Goal: Task Accomplishment & Management: Manage account settings

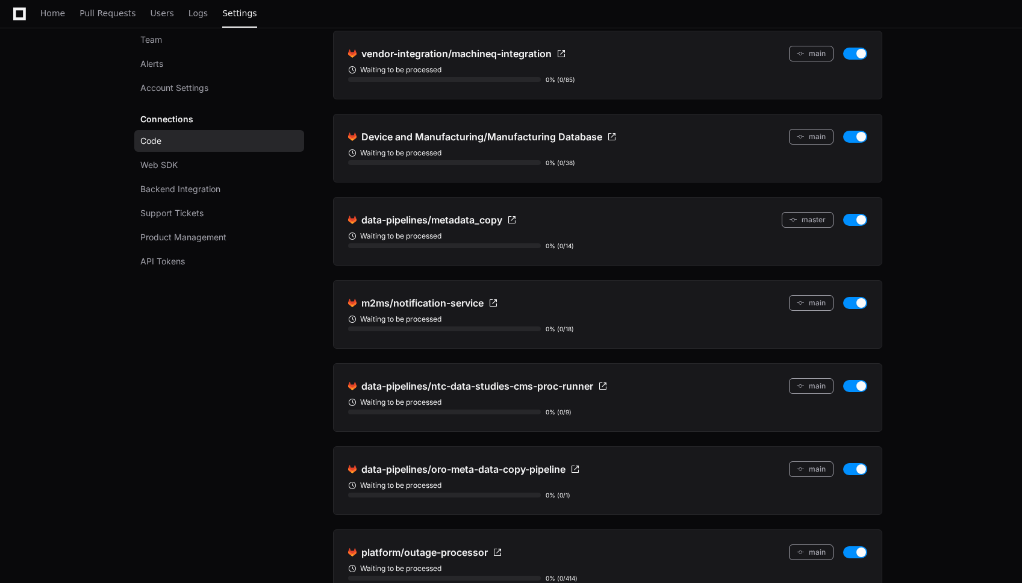
scroll to position [7720, 0]
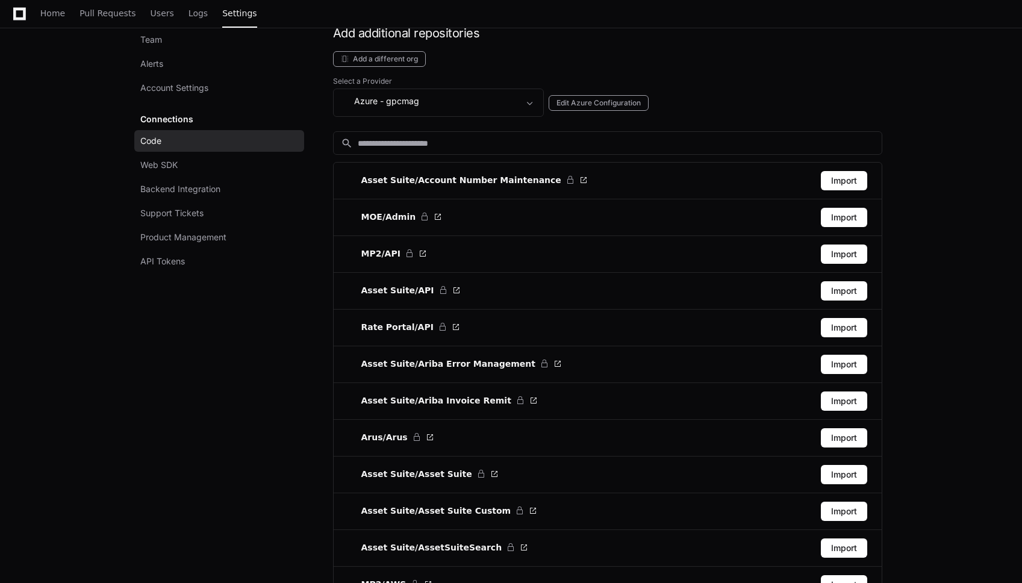
scroll to position [9699, 0]
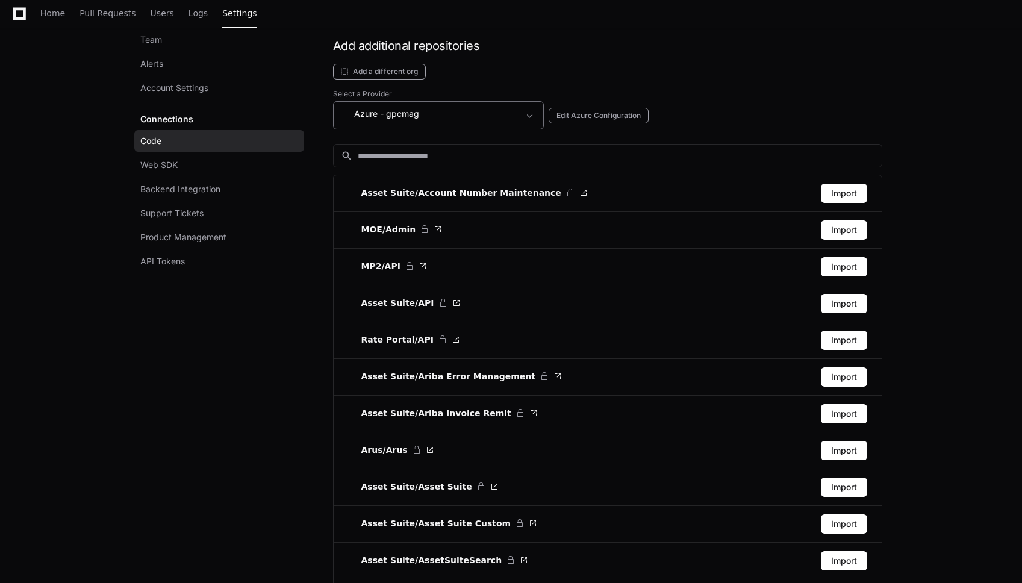
click at [517, 116] on div "Azure - gpcmag" at bounding box center [430, 114] width 178 height 14
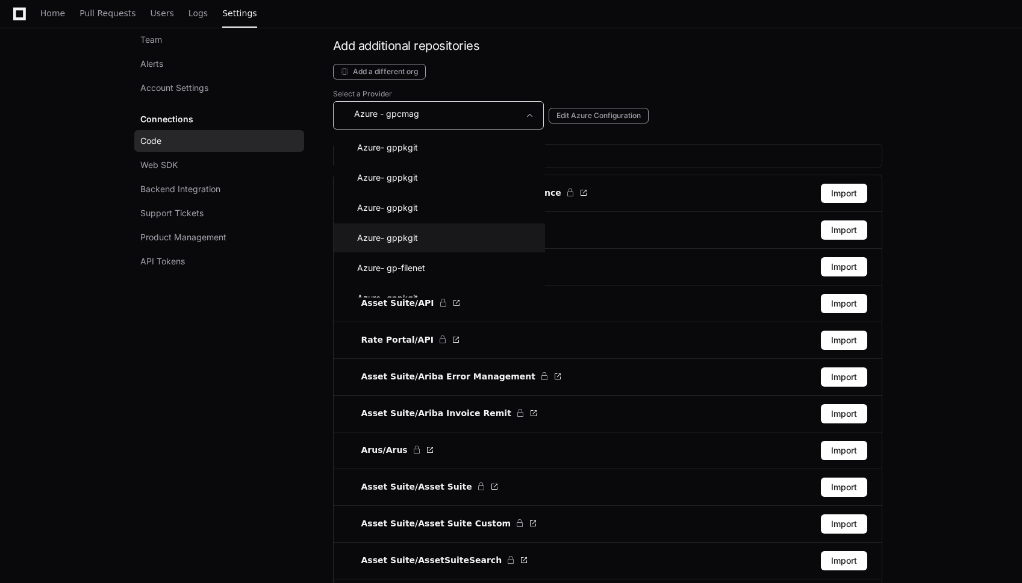
scroll to position [130, 0]
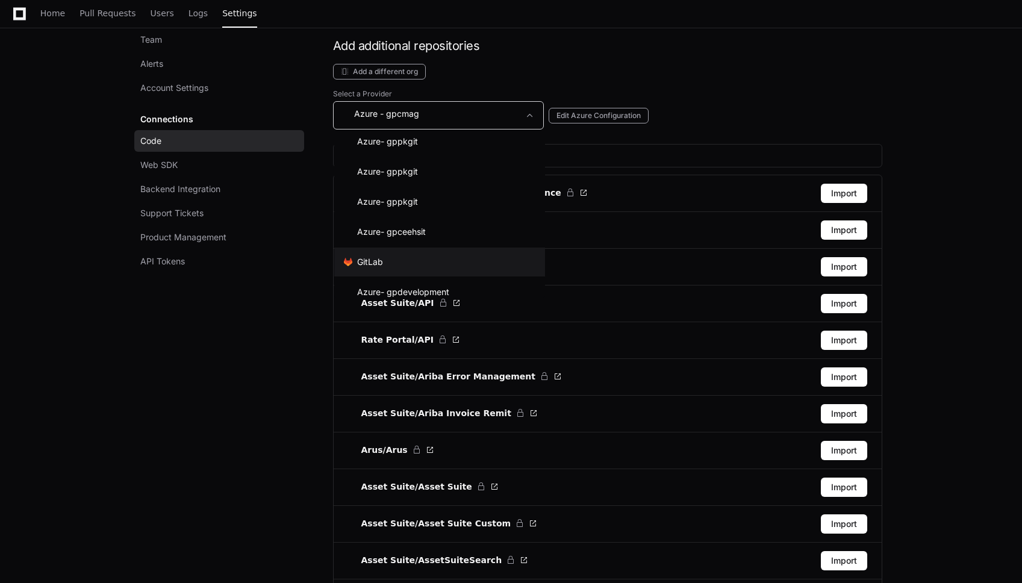
click at [400, 263] on mat-option ".cls-1{fill:#e24329;}.cls-2{fill:#fc6d26;}.cls-3{fill:#fca326;} GitLab" at bounding box center [439, 262] width 211 height 29
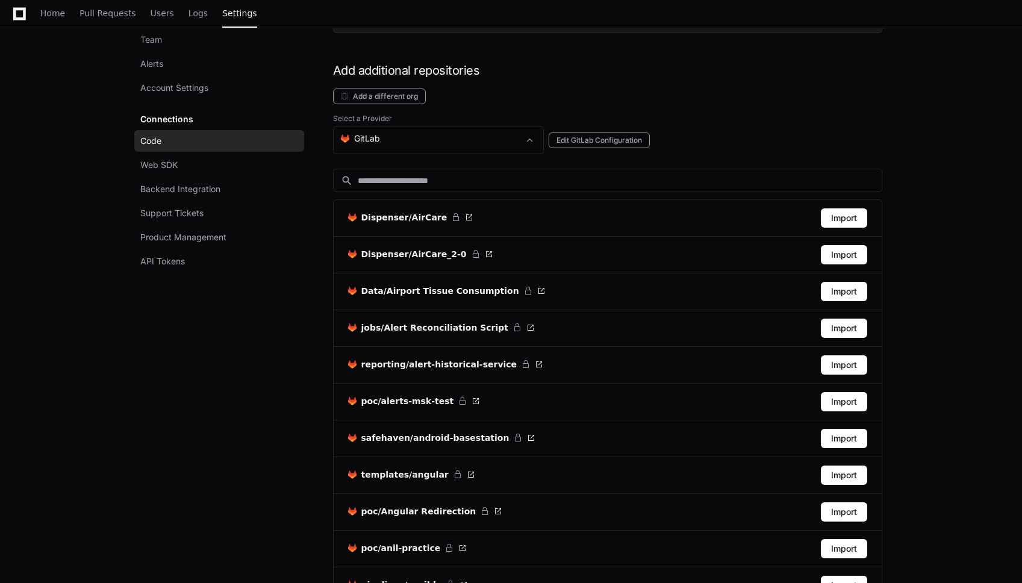
scroll to position [9659, 0]
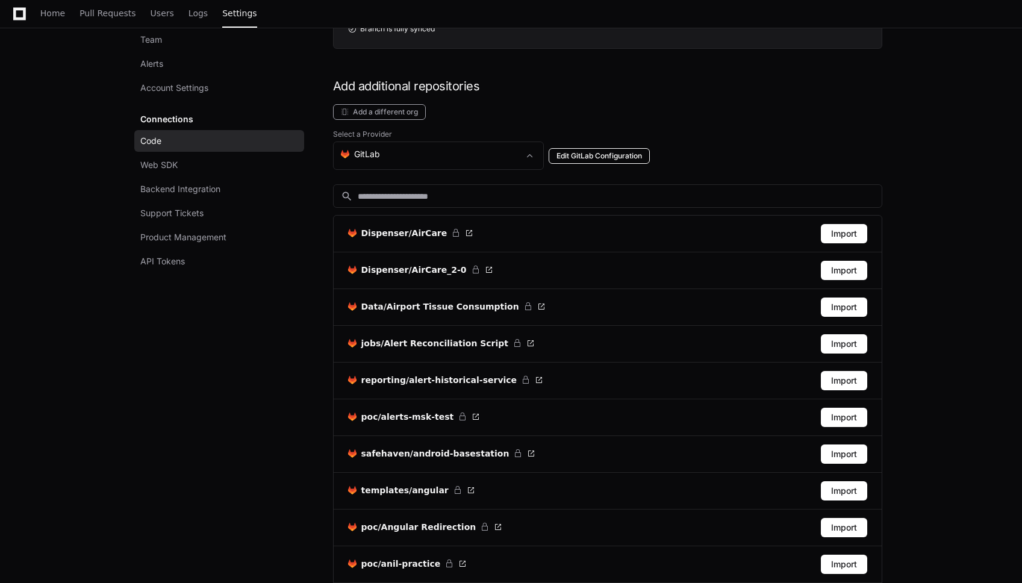
click at [594, 152] on button "Edit GitLab Configuration" at bounding box center [599, 156] width 101 height 16
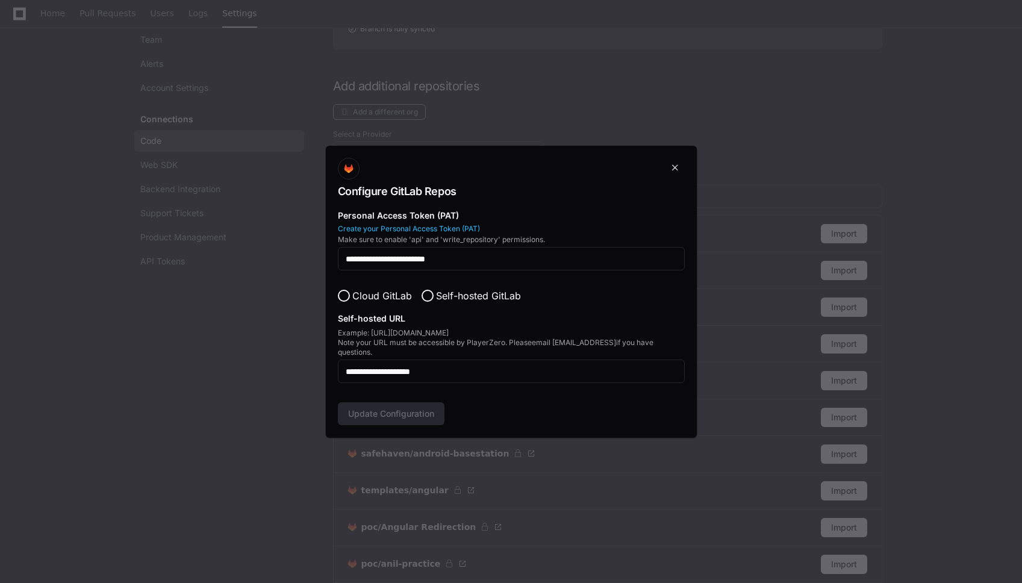
scroll to position [0, 0]
click at [587, 123] on div at bounding box center [511, 291] width 1022 height 583
